Goal: Information Seeking & Learning: Learn about a topic

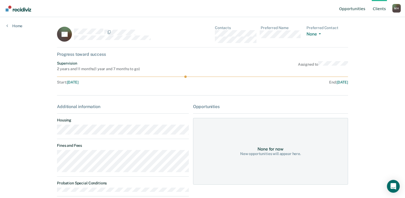
click at [349, 12] on link "Opportunities" at bounding box center [352, 8] width 28 height 17
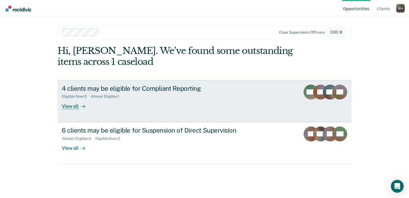
click at [150, 89] on div "4 clients may be eligible for Compliant Reporting" at bounding box center [155, 88] width 187 height 8
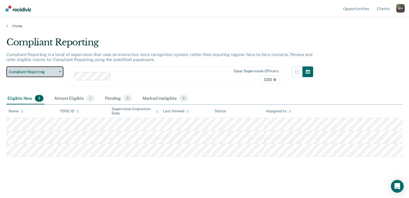
click at [35, 72] on span "Compliant Reporting" at bounding box center [33, 72] width 48 height 5
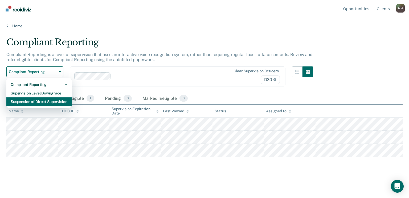
click at [32, 103] on div "Suspension of Direct Supervision" at bounding box center [39, 101] width 57 height 9
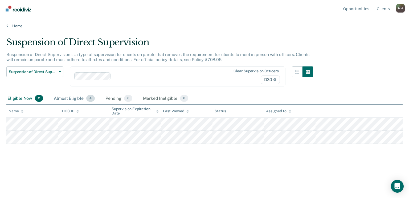
click at [75, 100] on div "Almost Eligible 4" at bounding box center [74, 99] width 43 height 12
